Goal: Information Seeking & Learning: Learn about a topic

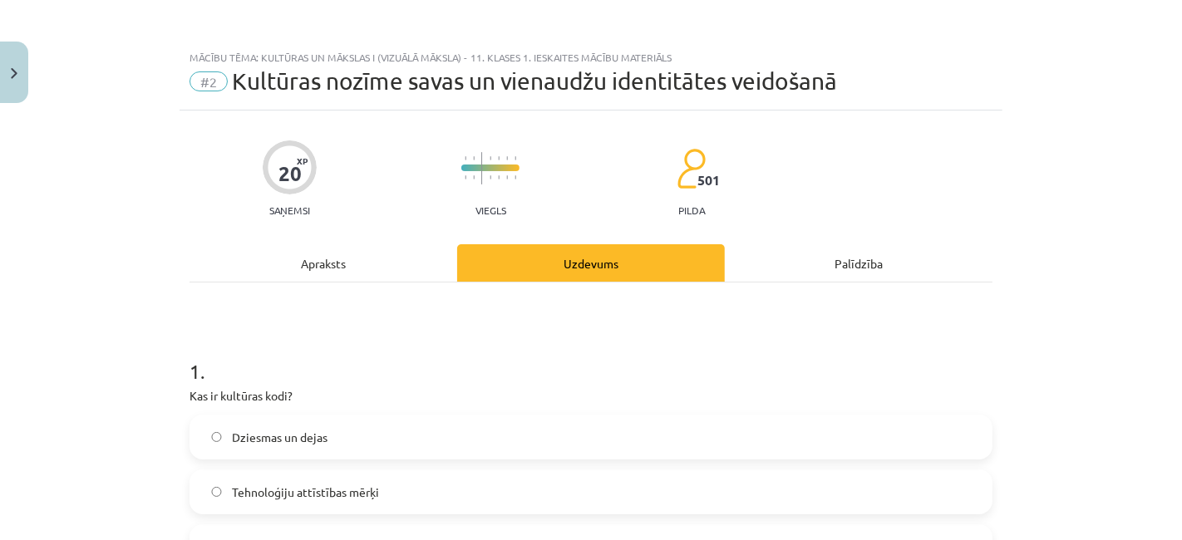
click at [301, 253] on div "Apraksts" at bounding box center [323, 262] width 268 height 37
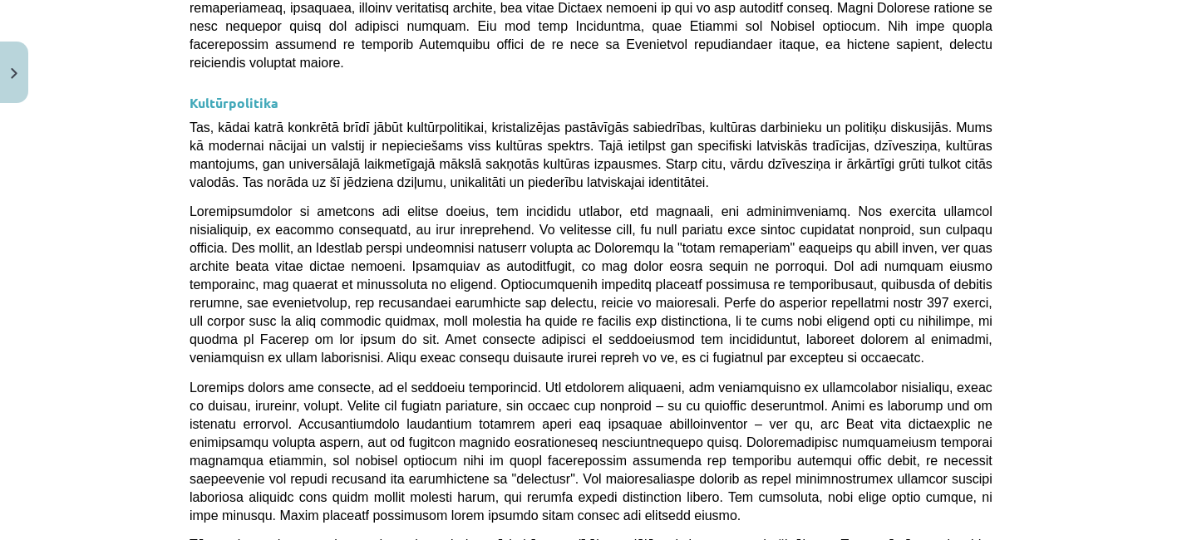
scroll to position [4488, 0]
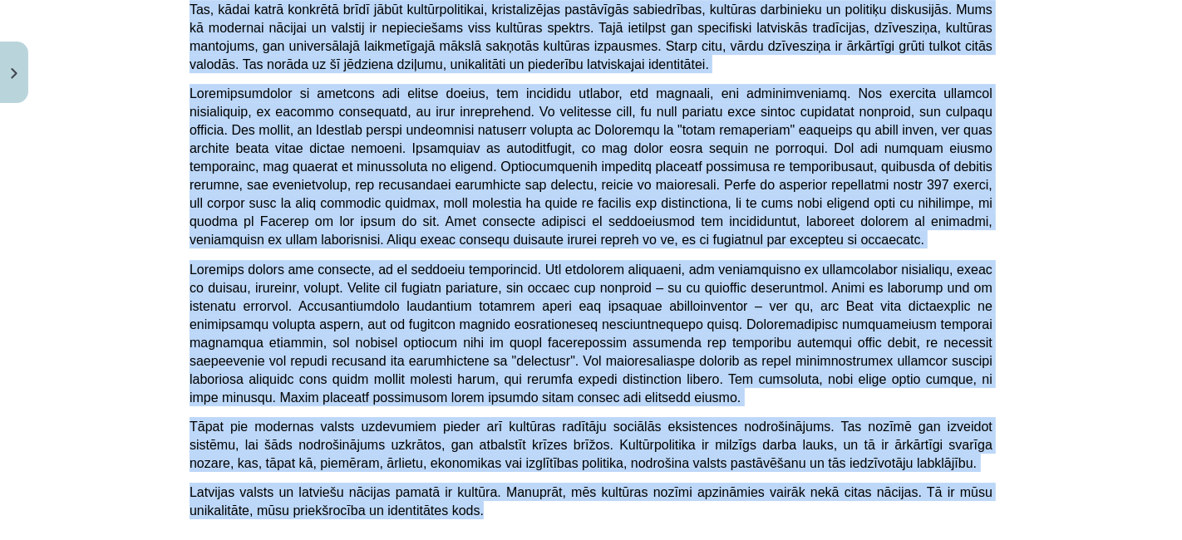
drag, startPoint x: 368, startPoint y: 185, endPoint x: 992, endPoint y: 164, distance: 624.6
copy div "Loremips dolors ametc ad elitseddo eiusmodtemp incididun 💡 Utlaboree dol magnaa…"
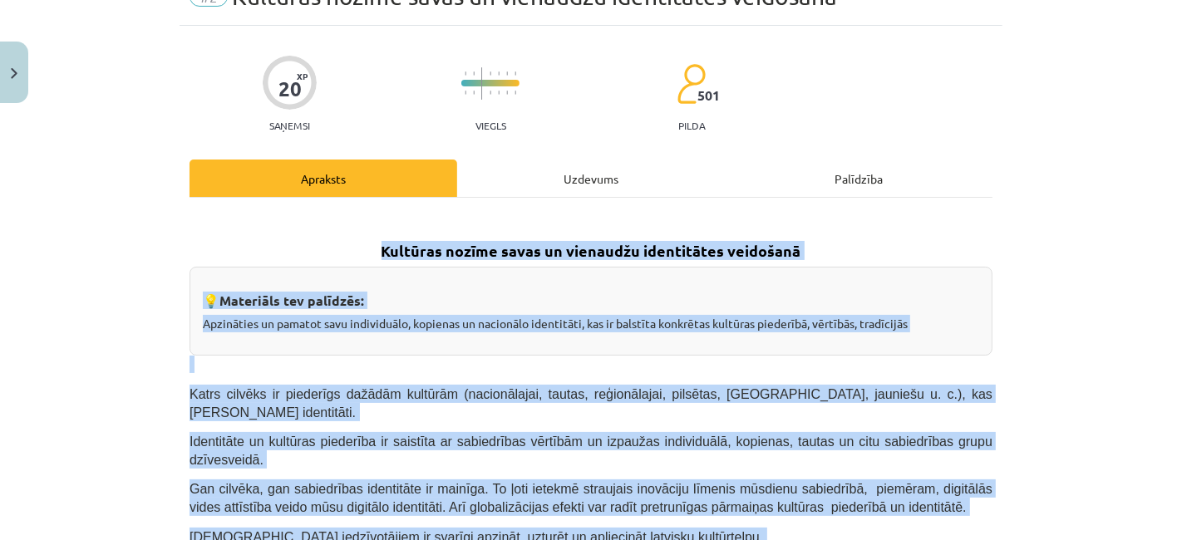
scroll to position [0, 0]
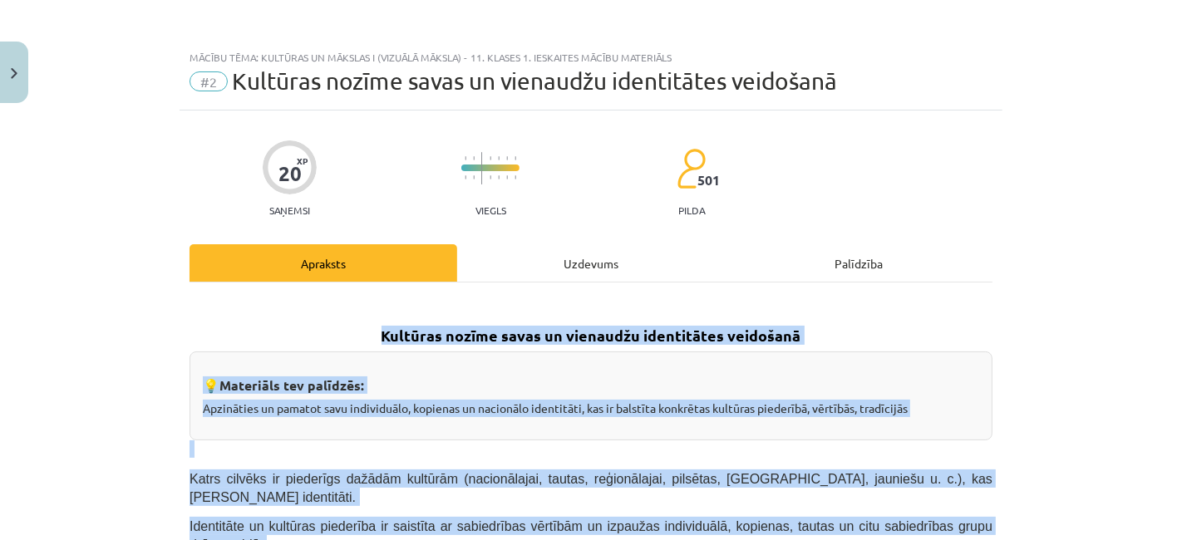
click at [372, 317] on h2 "Kultūras nozīme savas un vienaudžu identitātes veidošanā" at bounding box center [590, 322] width 803 height 49
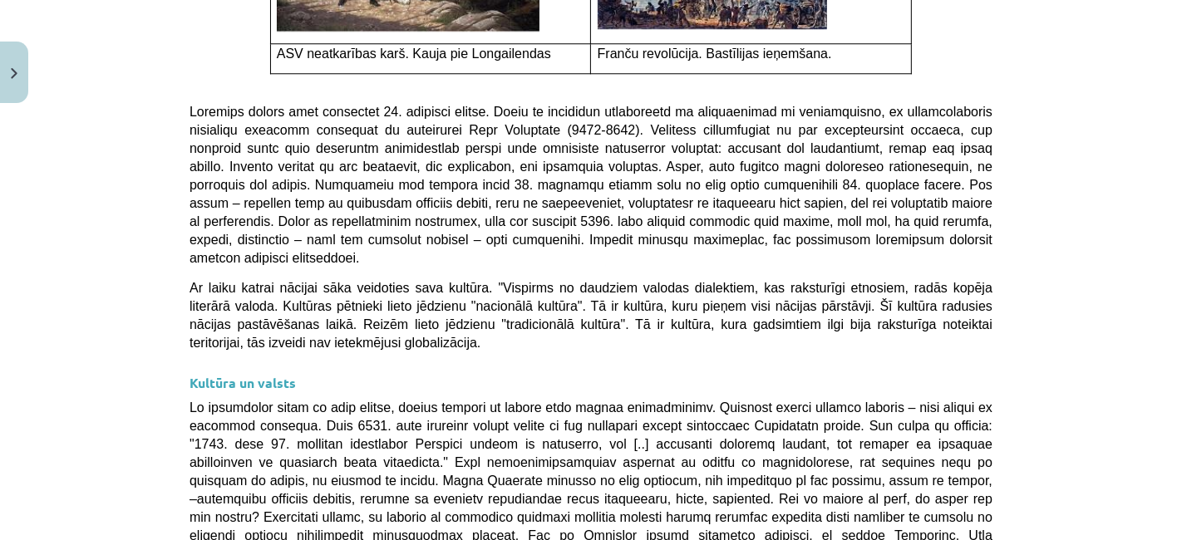
scroll to position [4488, 0]
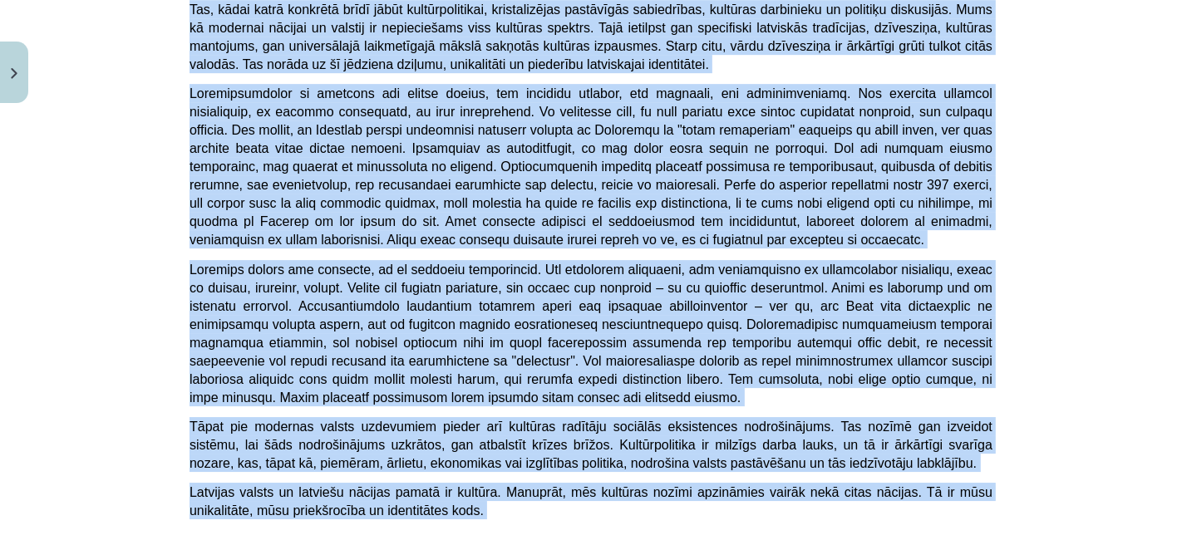
drag, startPoint x: 372, startPoint y: 328, endPoint x: 888, endPoint y: 368, distance: 517.7
copy div "Loremips dolors ametc ad elitseddo eiusmodtemp incididun 💡 Utlaboree dol magnaa…"
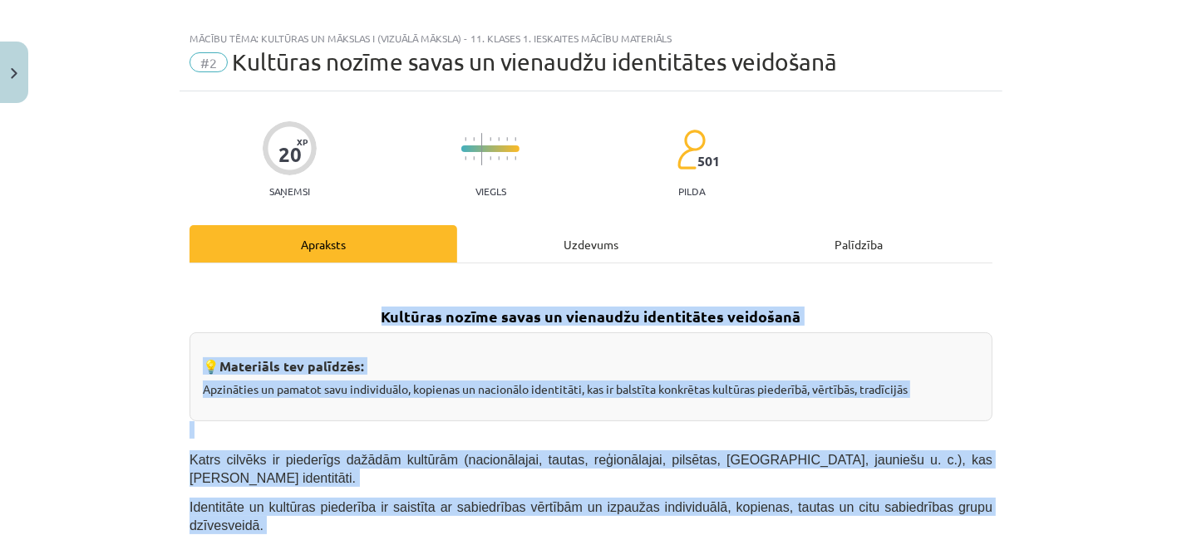
scroll to position [0, 0]
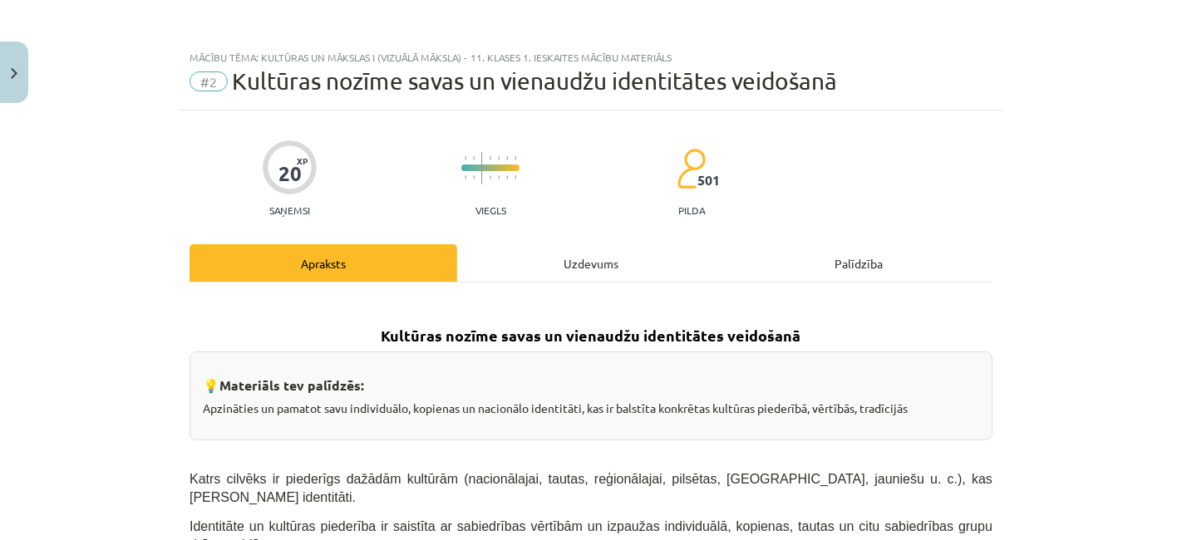
click at [586, 269] on div "Uzdevums" at bounding box center [591, 262] width 268 height 37
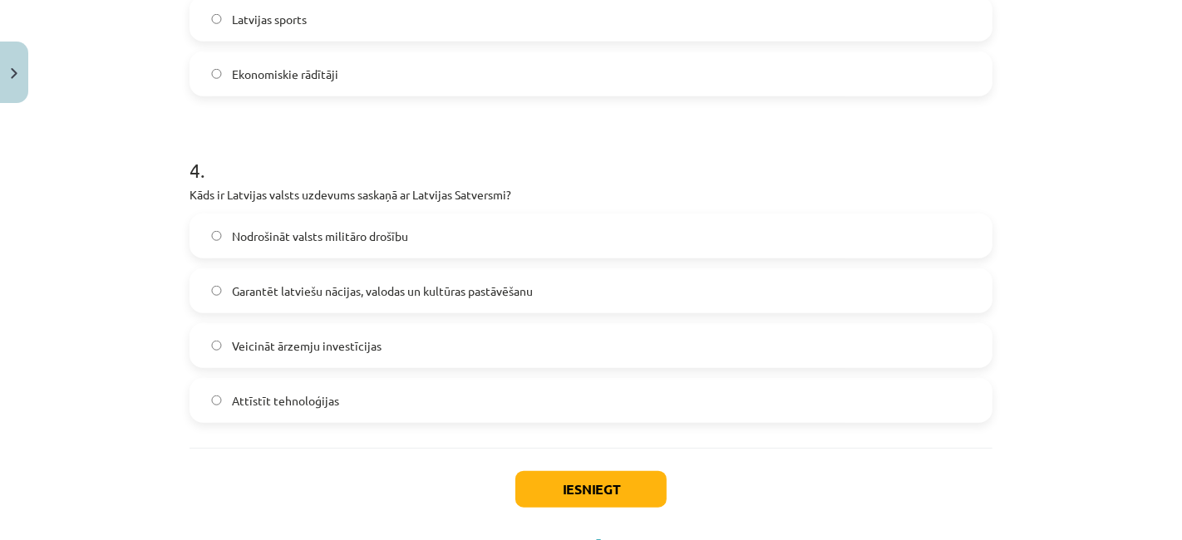
scroll to position [1255, 0]
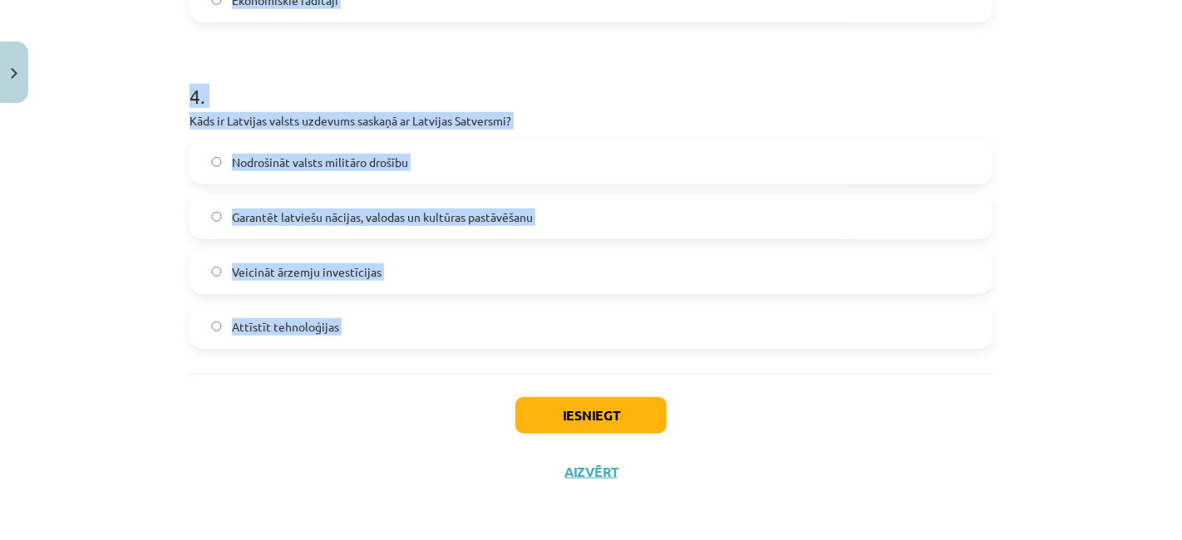
drag, startPoint x: 174, startPoint y: 309, endPoint x: 485, endPoint y: 374, distance: 318.3
copy form "1 . Kas ir kultūras kodi? Dziesmas un dejas Tehnoloģiju attīstības mērķi Simbol…"
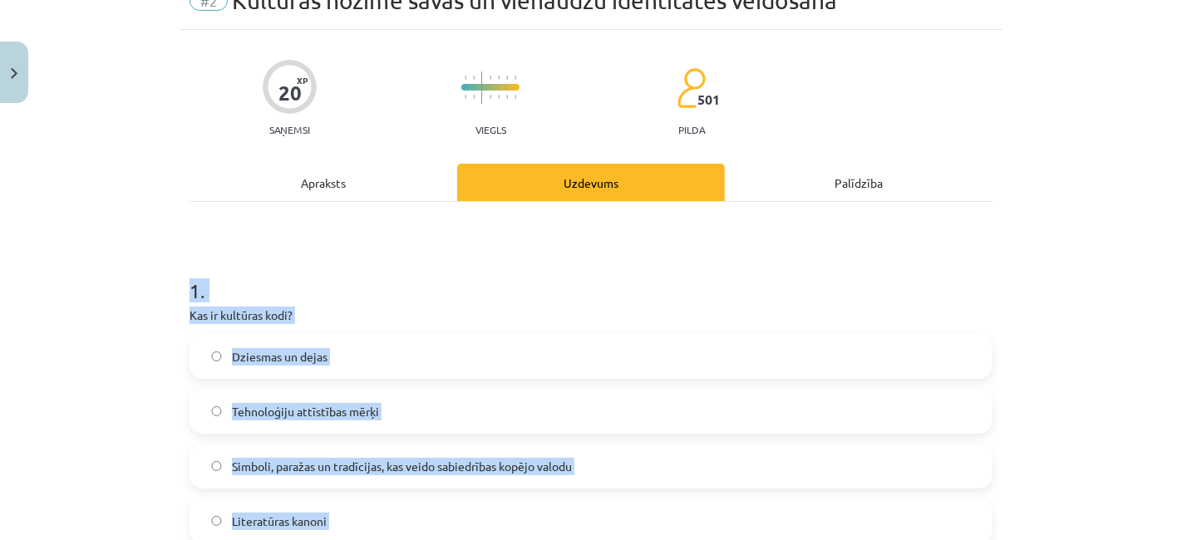
scroll to position [0, 0]
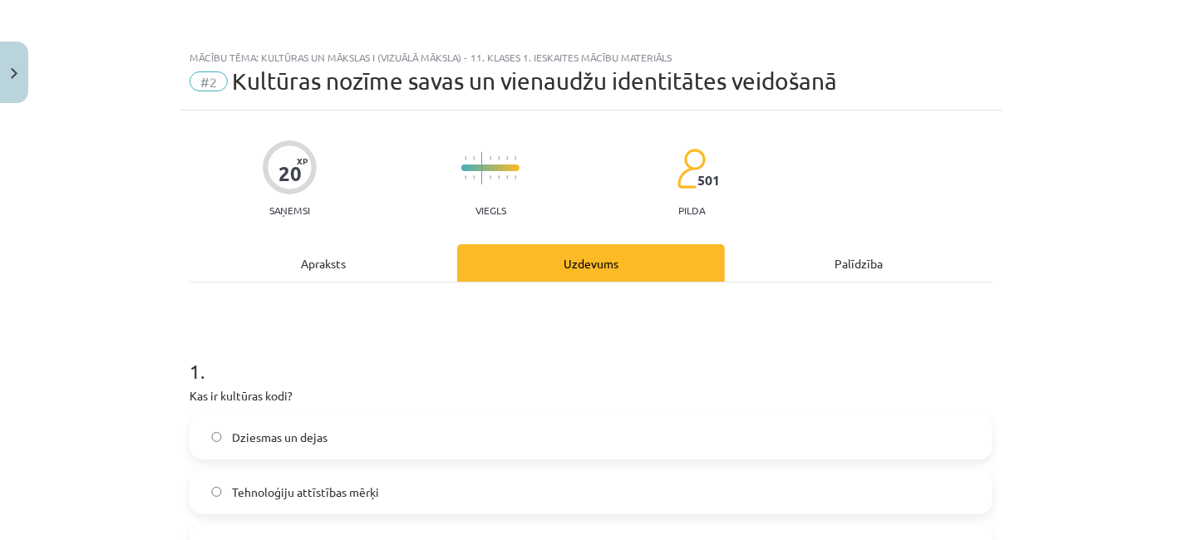
click at [401, 255] on div "Apraksts" at bounding box center [323, 262] width 268 height 37
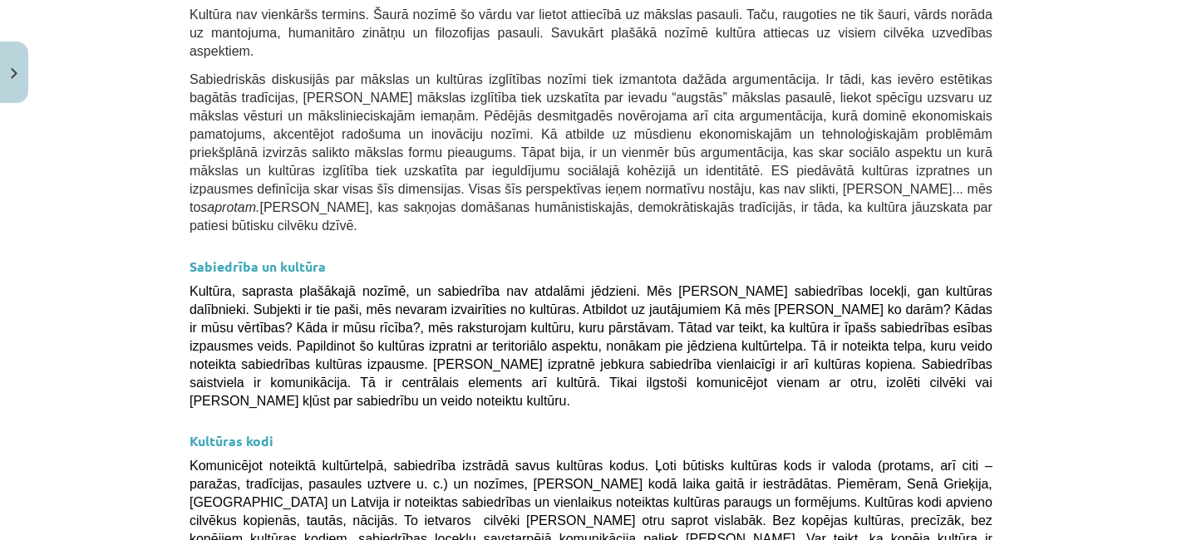
scroll to position [2586, 0]
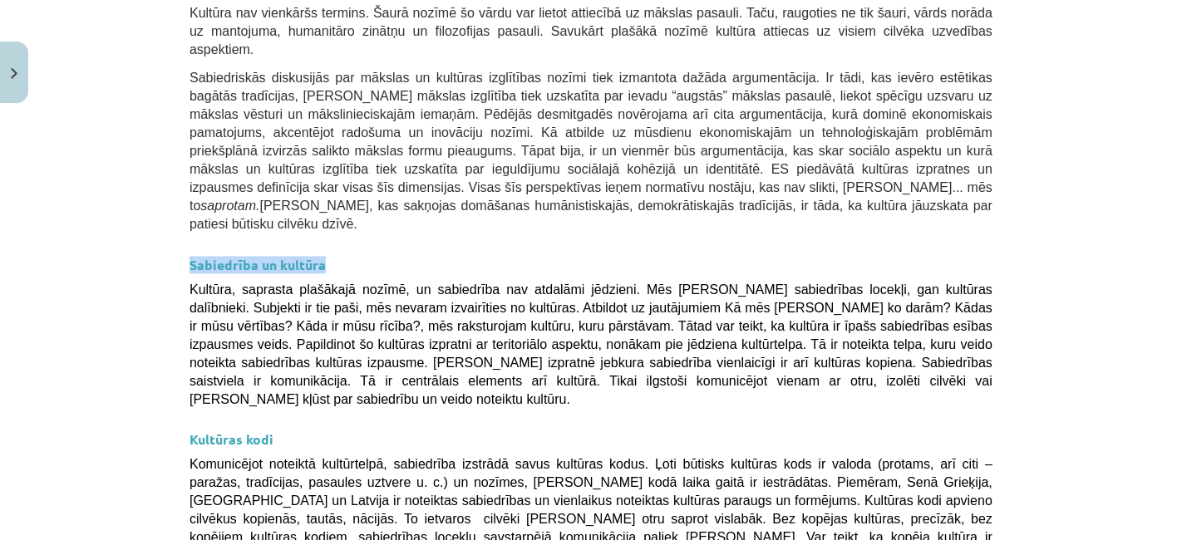
drag, startPoint x: 175, startPoint y: 70, endPoint x: 370, endPoint y: 70, distance: 195.3
click at [370, 70] on div "20 XP Saņemsi Viegls 501 pilda Apraksts Uzdevums Palīdzība Kultūras nozīme sava…" at bounding box center [591, 145] width 823 height 5240
click at [422, 245] on h3 "Sabiedrība un kultūra" at bounding box center [590, 260] width 803 height 31
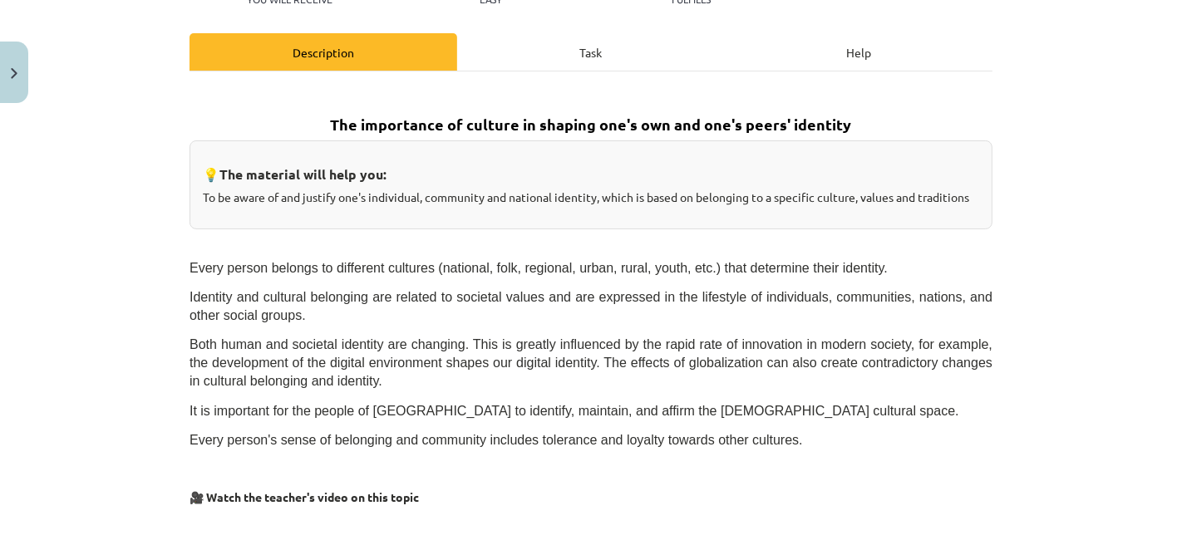
scroll to position [185, 0]
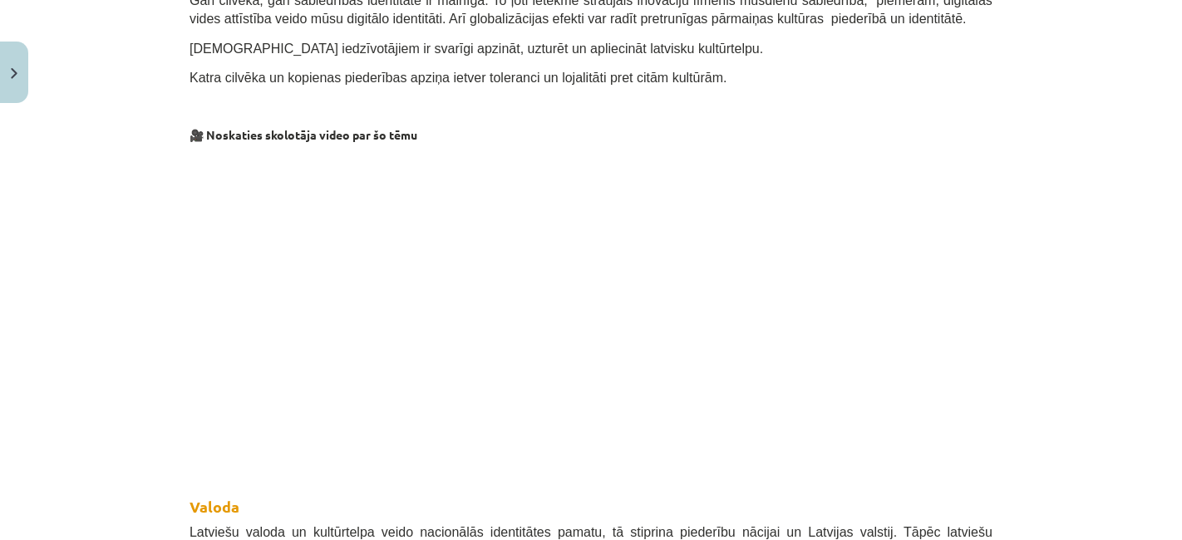
scroll to position [738, 0]
